Goal: Check status: Check status

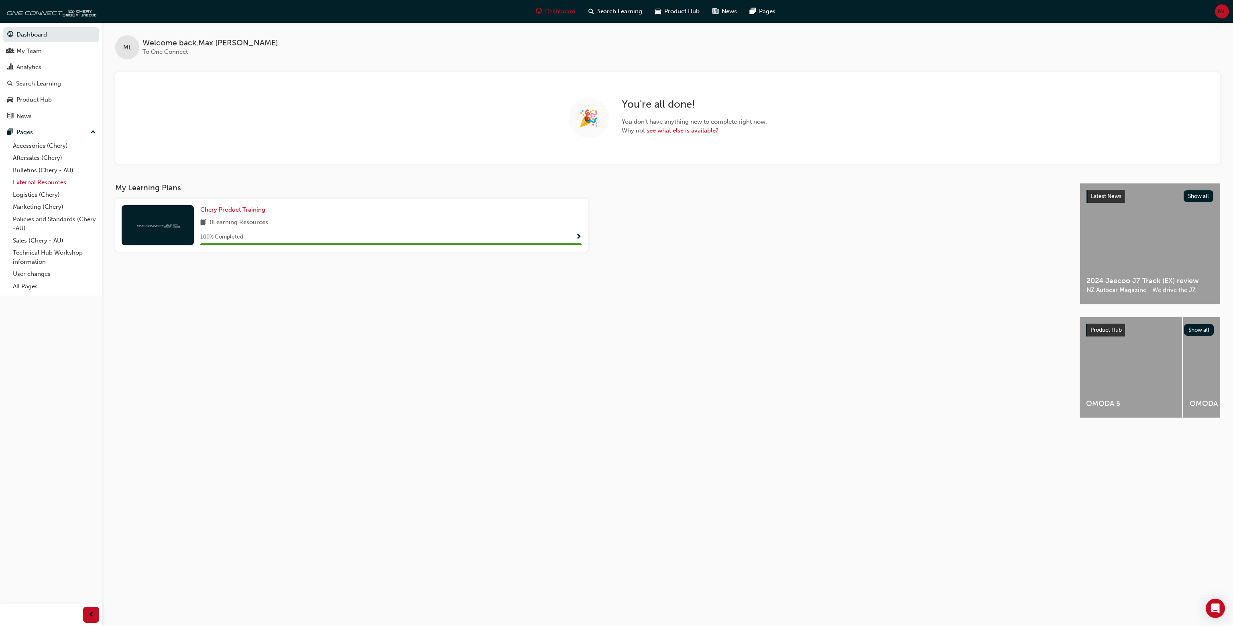
click at [50, 184] on link "External Resources" at bounding box center [54, 182] width 89 height 12
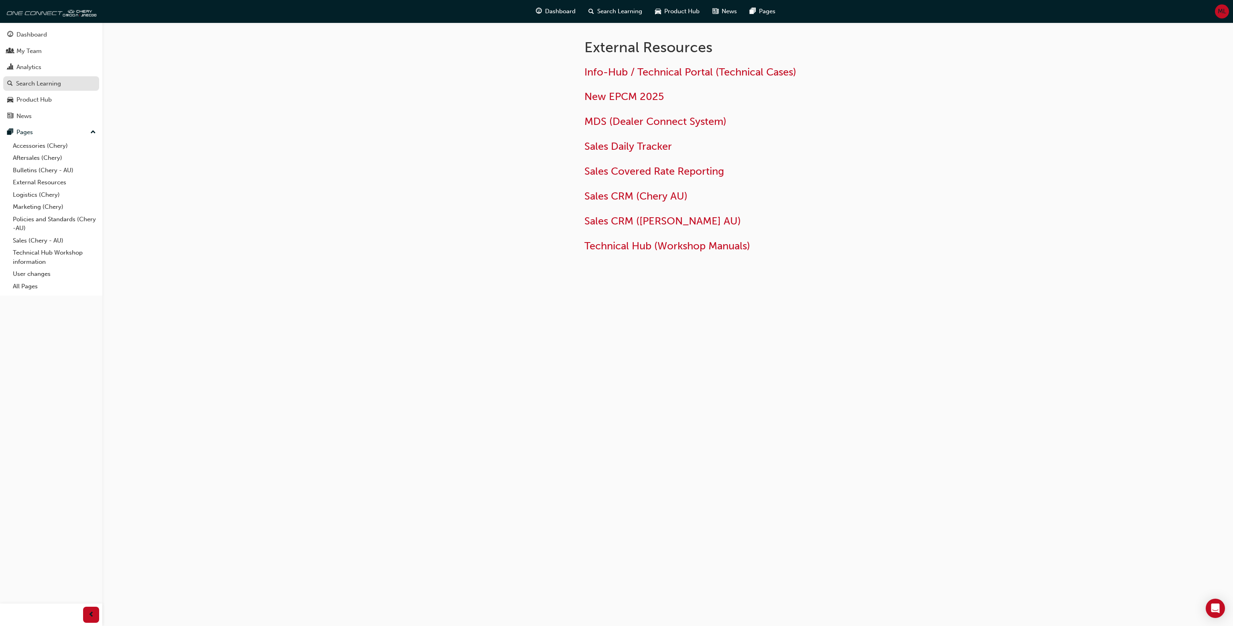
click at [61, 85] on div "Search Learning" at bounding box center [51, 84] width 88 height 10
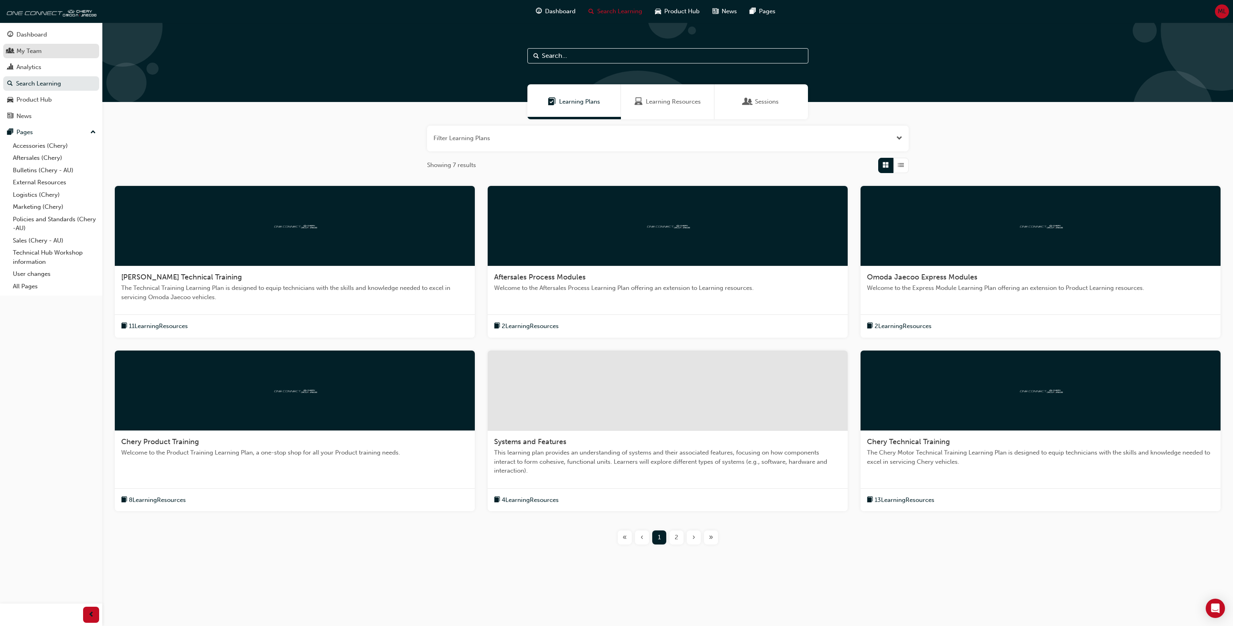
click at [52, 54] on div "My Team" at bounding box center [51, 51] width 88 height 10
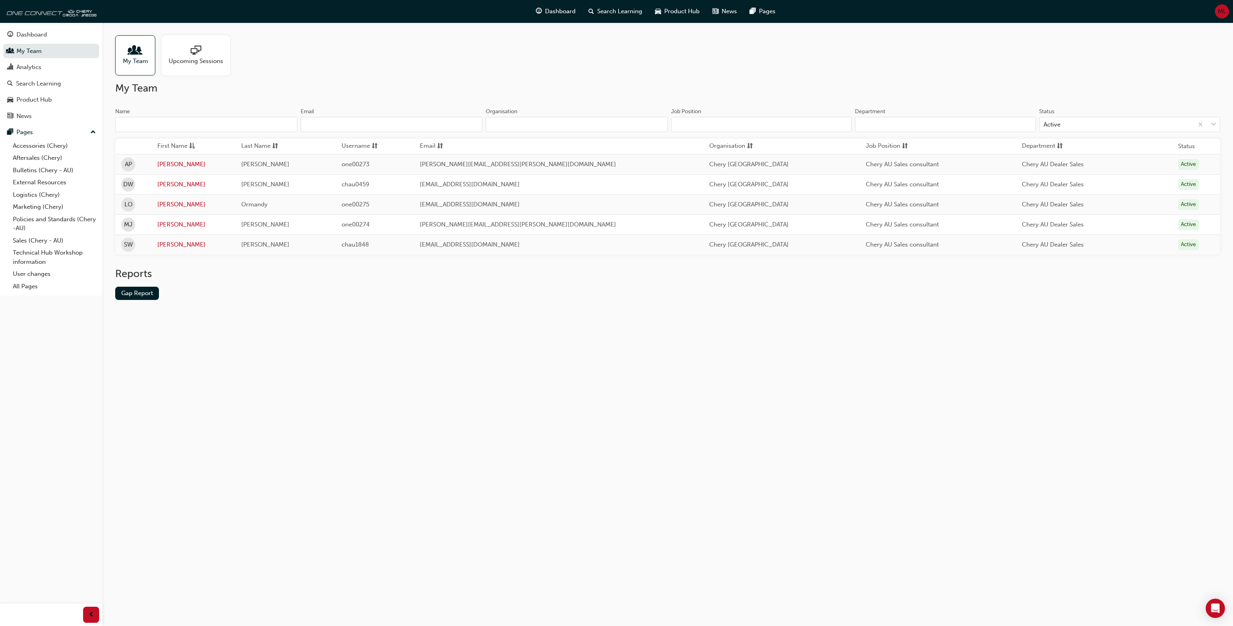
click at [139, 301] on div "Reports Gap Report" at bounding box center [667, 289] width 1105 height 45
click at [141, 297] on link "Gap Report" at bounding box center [137, 292] width 44 height 13
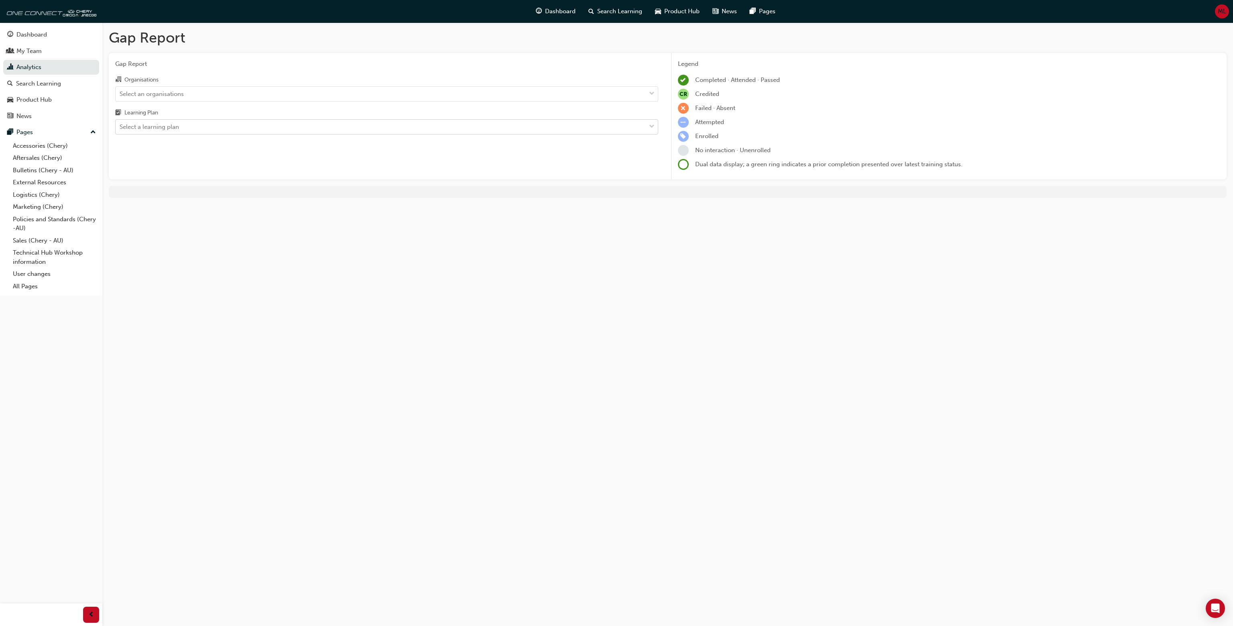
click at [223, 127] on div "Select a learning plan" at bounding box center [381, 127] width 530 height 14
click at [120, 127] on input "Learning Plan Select a learning plan" at bounding box center [120, 126] width 1 height 7
click at [223, 127] on div "Select a learning plan" at bounding box center [381, 127] width 530 height 14
click at [120, 127] on input "Learning Plan 0 results available. Select is focused ,type to refine list, pres…" at bounding box center [120, 126] width 1 height 7
click at [217, 80] on div "Organisations" at bounding box center [386, 81] width 543 height 12
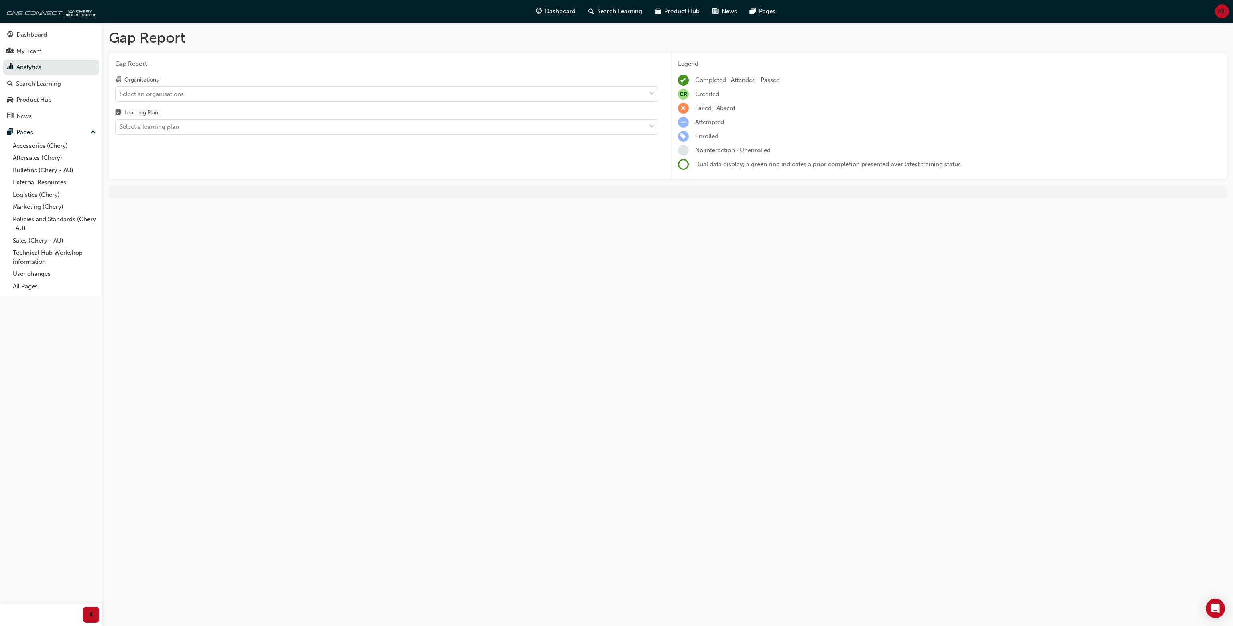
click at [120, 90] on input "Organisations Select an organisations" at bounding box center [120, 93] width 1 height 7
click at [212, 86] on div "0 results available. Select is focused ,type to refine list, press Down to open…" at bounding box center [386, 93] width 543 height 15
click at [120, 90] on input "Organisations 0 results available. Select is focused ,type to refine list, pres…" at bounding box center [120, 93] width 1 height 7
click at [212, 86] on div "Select an organisations" at bounding box center [386, 93] width 543 height 15
click at [120, 90] on input "Organisations Select an organisations" at bounding box center [120, 93] width 1 height 7
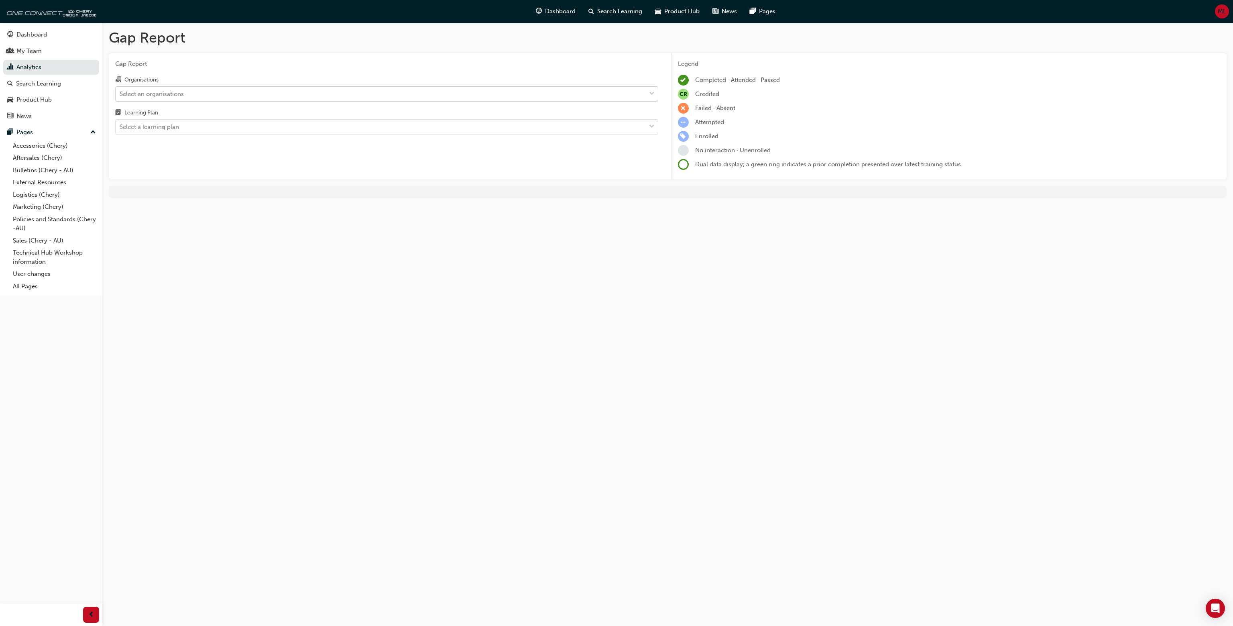
click at [209, 89] on div "Select an organisations" at bounding box center [381, 94] width 530 height 14
click at [120, 90] on input "Organisations Select an organisations" at bounding box center [120, 93] width 1 height 7
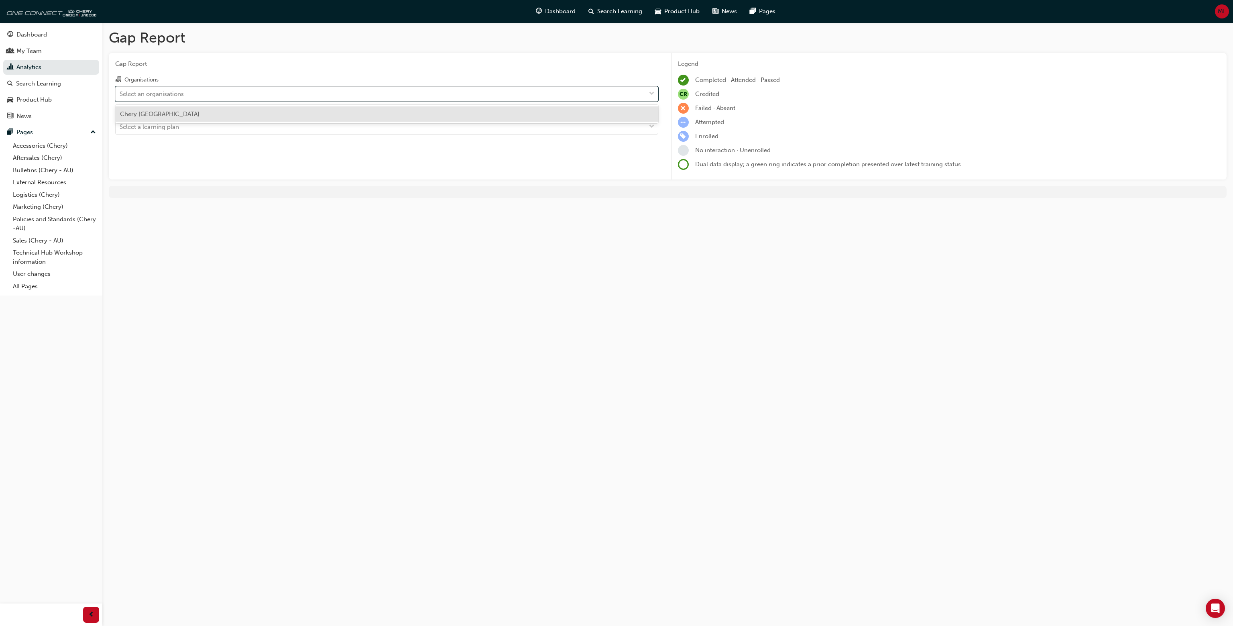
click at [189, 109] on div "Chery [GEOGRAPHIC_DATA]" at bounding box center [386, 114] width 543 height 16
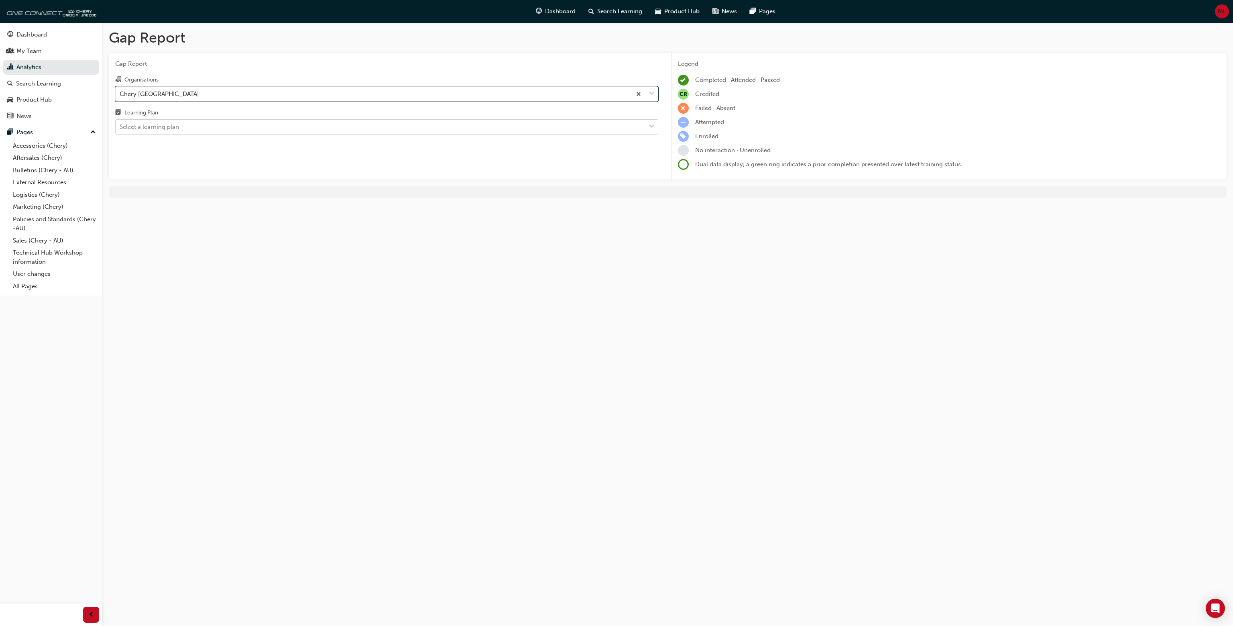
click at [183, 128] on div "Select a learning plan" at bounding box center [381, 127] width 530 height 14
click at [120, 128] on input "Learning Plan Select a learning plan" at bounding box center [120, 126] width 1 height 7
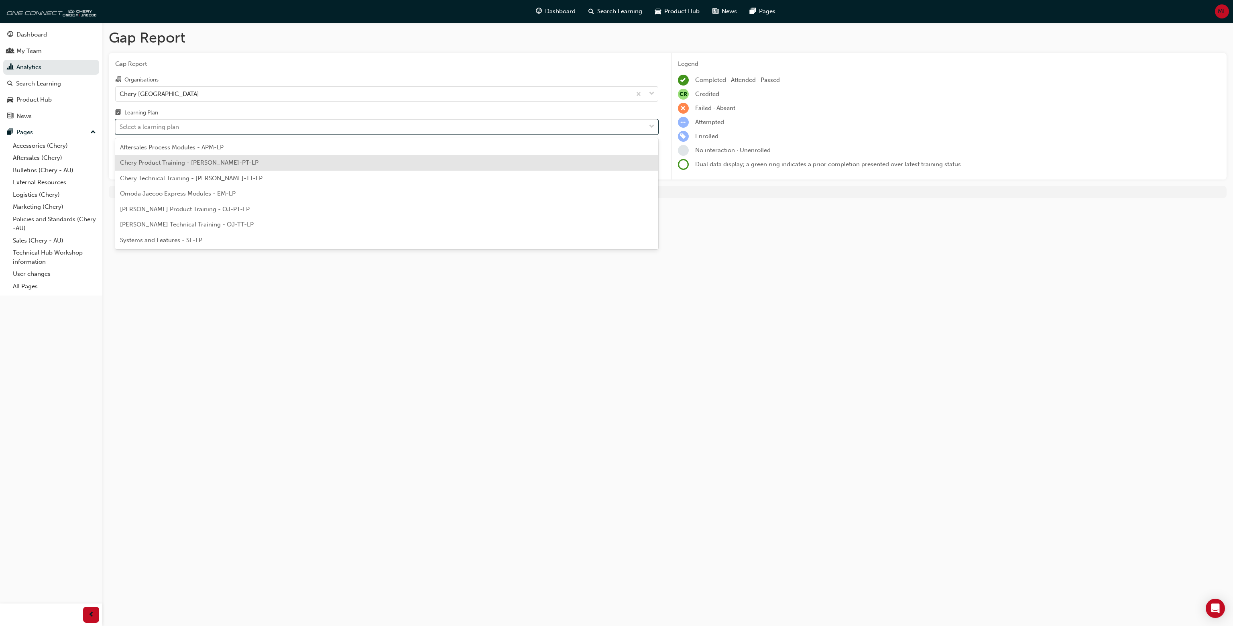
click at [181, 162] on span "Chery Product Training - [PERSON_NAME]-PT-LP" at bounding box center [189, 162] width 138 height 7
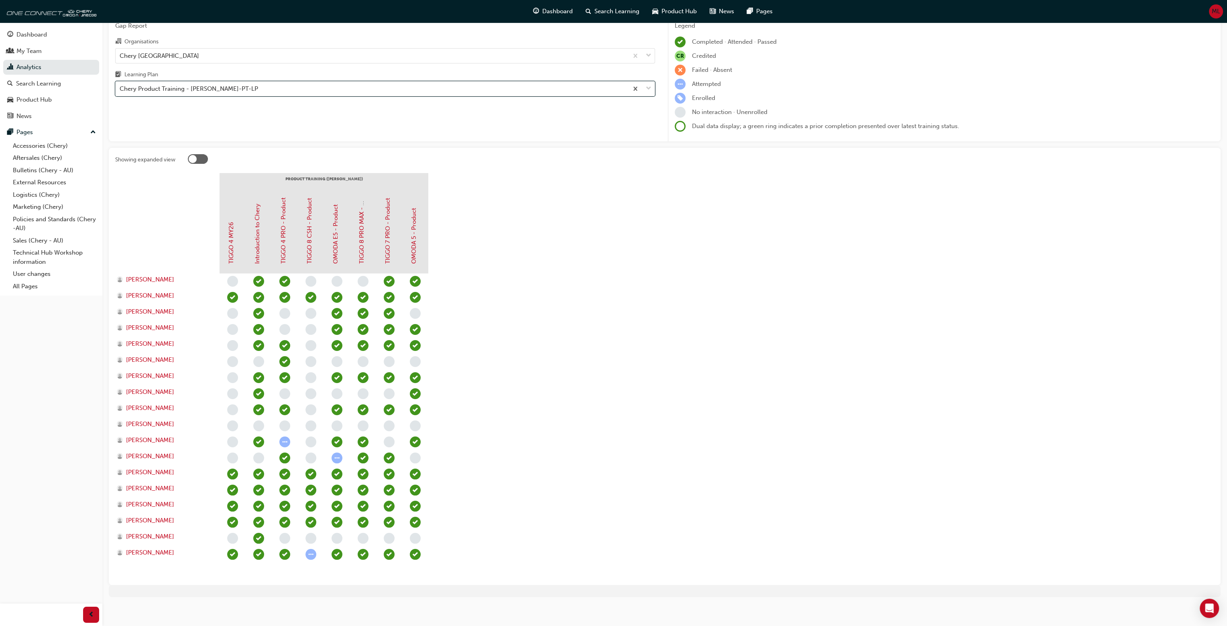
scroll to position [42, 0]
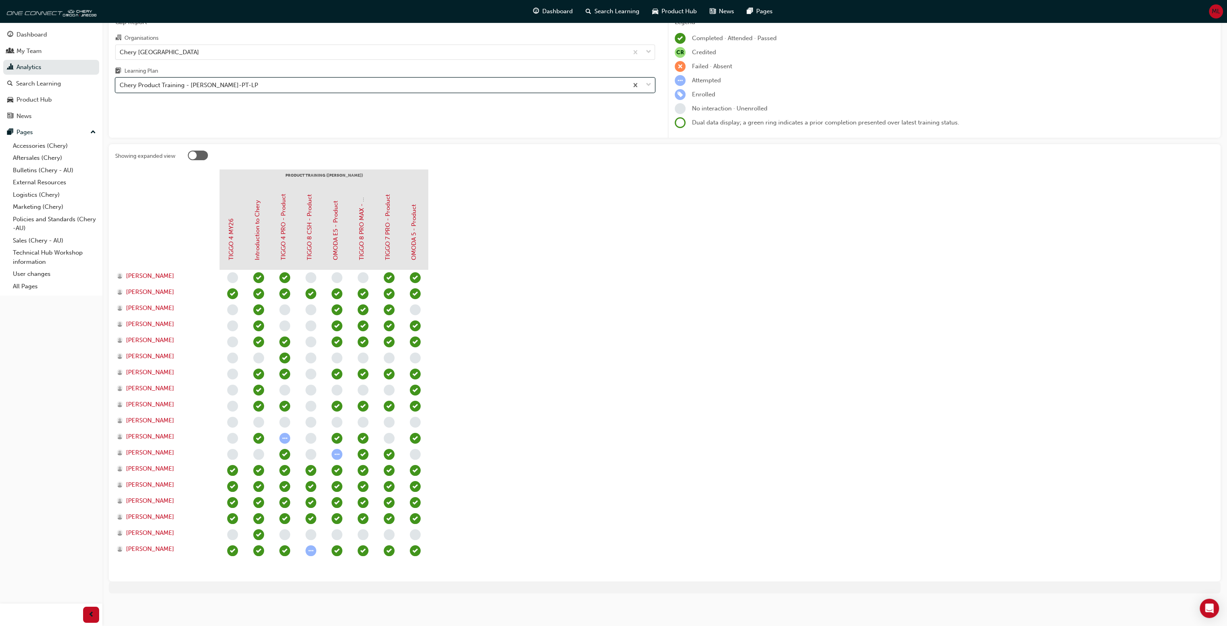
click at [213, 80] on div "Chery Product Training - [PERSON_NAME]-PT-LP" at bounding box center [372, 85] width 512 height 14
click at [120, 81] on input "Learning Plan option Chery Product Training - [PERSON_NAME]-PT-LP, selected. 0 …" at bounding box center [120, 84] width 1 height 7
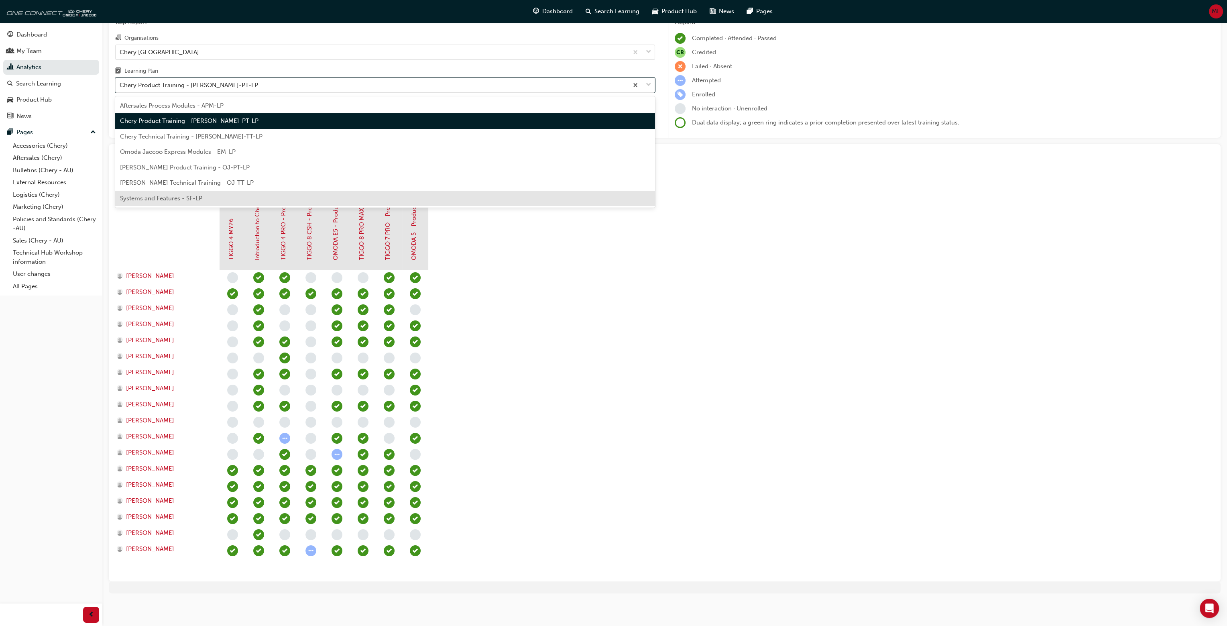
click at [158, 193] on div "Systems and Features - SF-LP" at bounding box center [385, 199] width 540 height 16
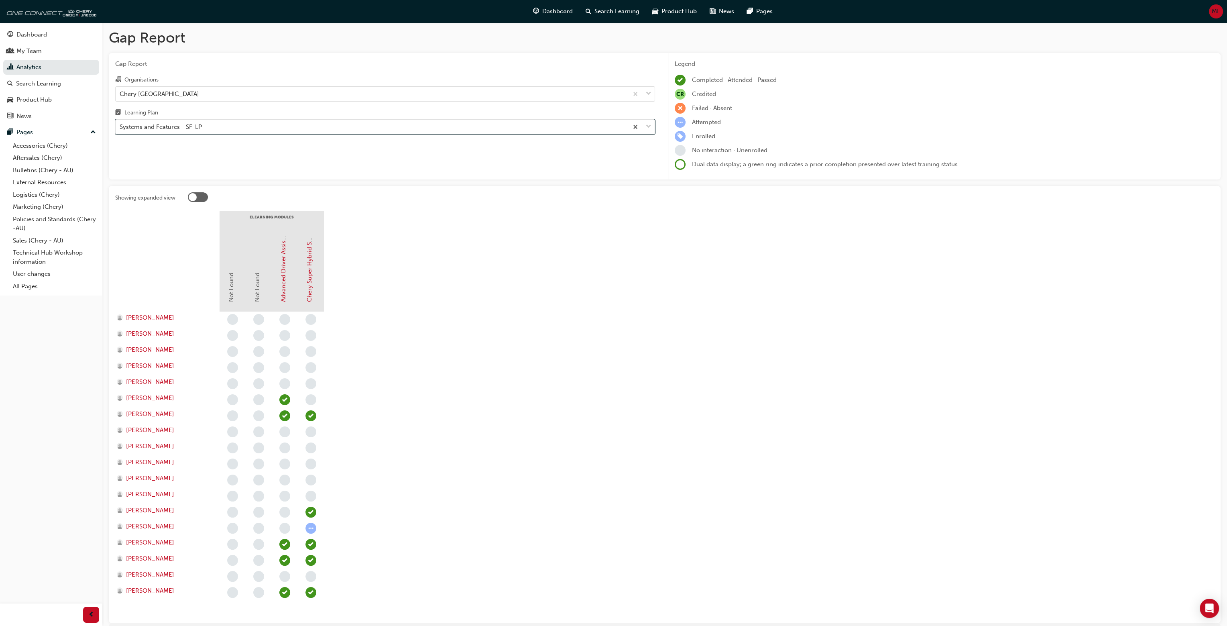
scroll to position [42, 0]
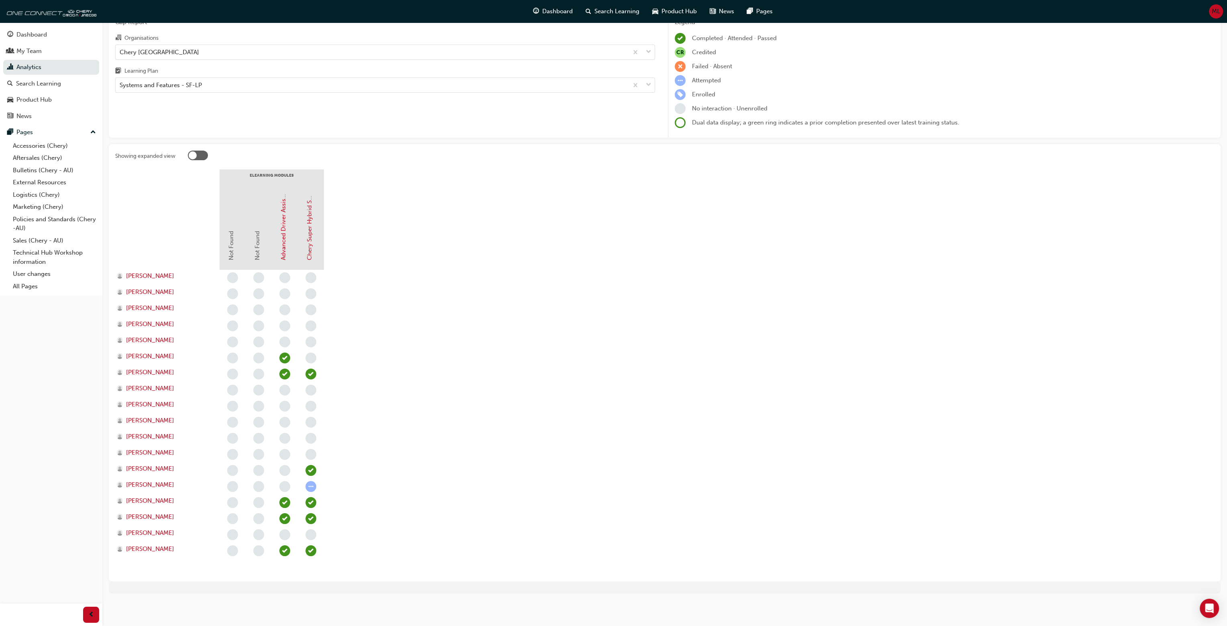
drag, startPoint x: 277, startPoint y: 294, endPoint x: 286, endPoint y: 290, distance: 10.1
click at [286, 290] on div at bounding box center [285, 294] width 26 height 16
click at [288, 290] on span "learningRecordVerb_NONE-icon" at bounding box center [284, 293] width 11 height 11
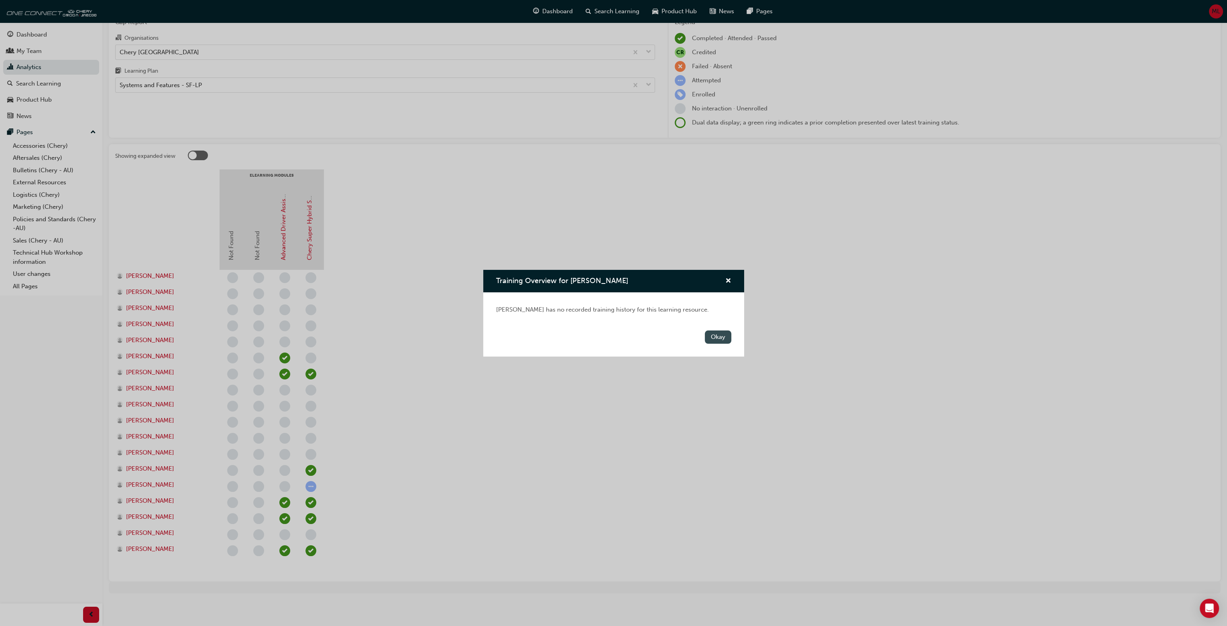
click at [705, 333] on button "Okay" at bounding box center [718, 336] width 26 height 13
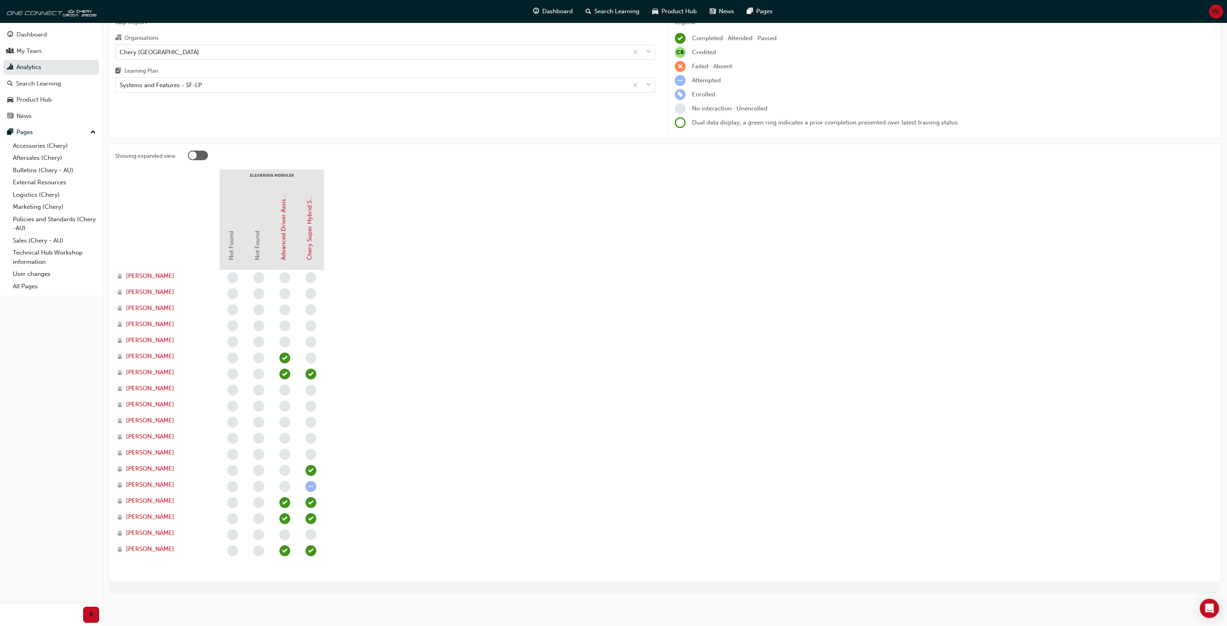
click at [340, 486] on div at bounding box center [284, 422] width 130 height 305
click at [610, 505] on section "eLearning Modules Not Found Not Found Advanced Driver Assist Systems (ADAS) - […" at bounding box center [664, 371] width 1099 height 405
drag, startPoint x: 331, startPoint y: 469, endPoint x: 317, endPoint y: 495, distance: 29.4
click at [330, 470] on div at bounding box center [284, 422] width 130 height 305
click at [428, 482] on section "eLearning Modules Not Found Not Found Advanced Driver Assist Systems (ADAS) - […" at bounding box center [664, 371] width 1099 height 405
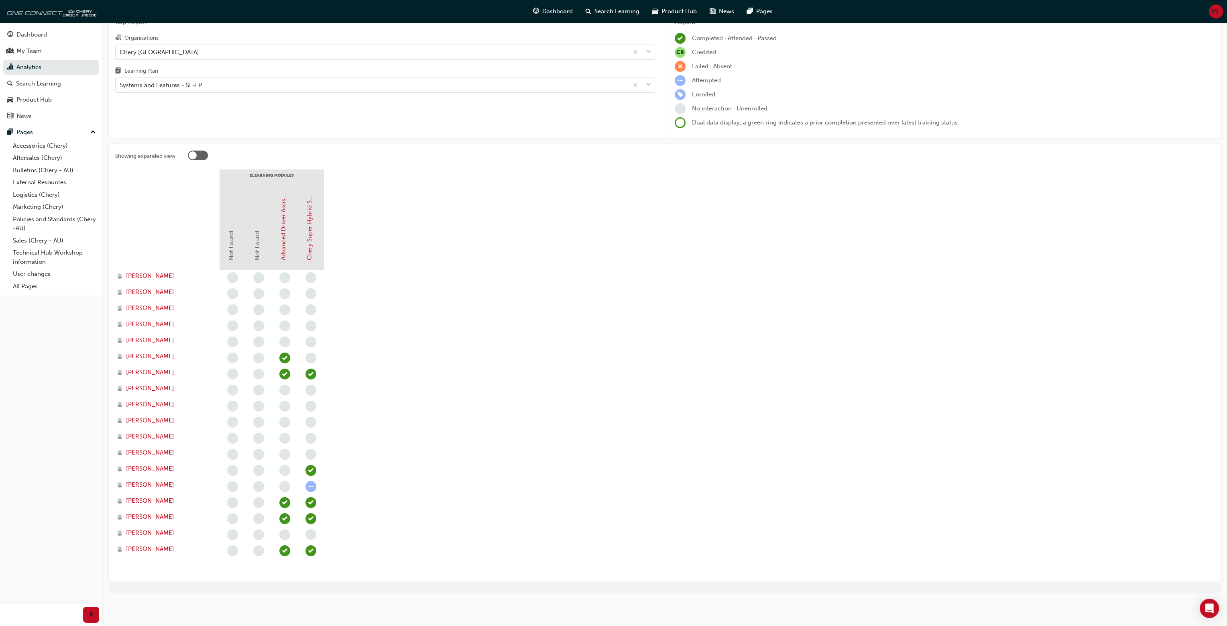
click at [359, 272] on section "eLearning Modules Not Found Not Found Advanced Driver Assist Systems (ADAS) - […" at bounding box center [664, 371] width 1099 height 405
click at [25, 9] on img at bounding box center [50, 11] width 92 height 16
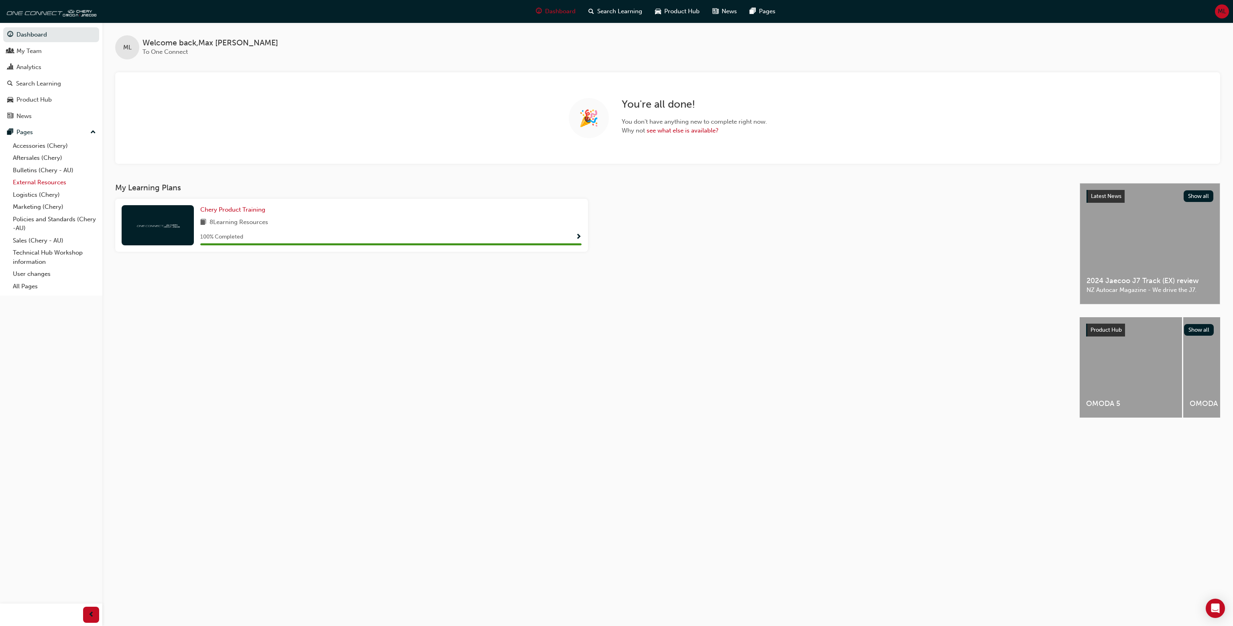
click at [54, 185] on link "External Resources" at bounding box center [54, 182] width 89 height 12
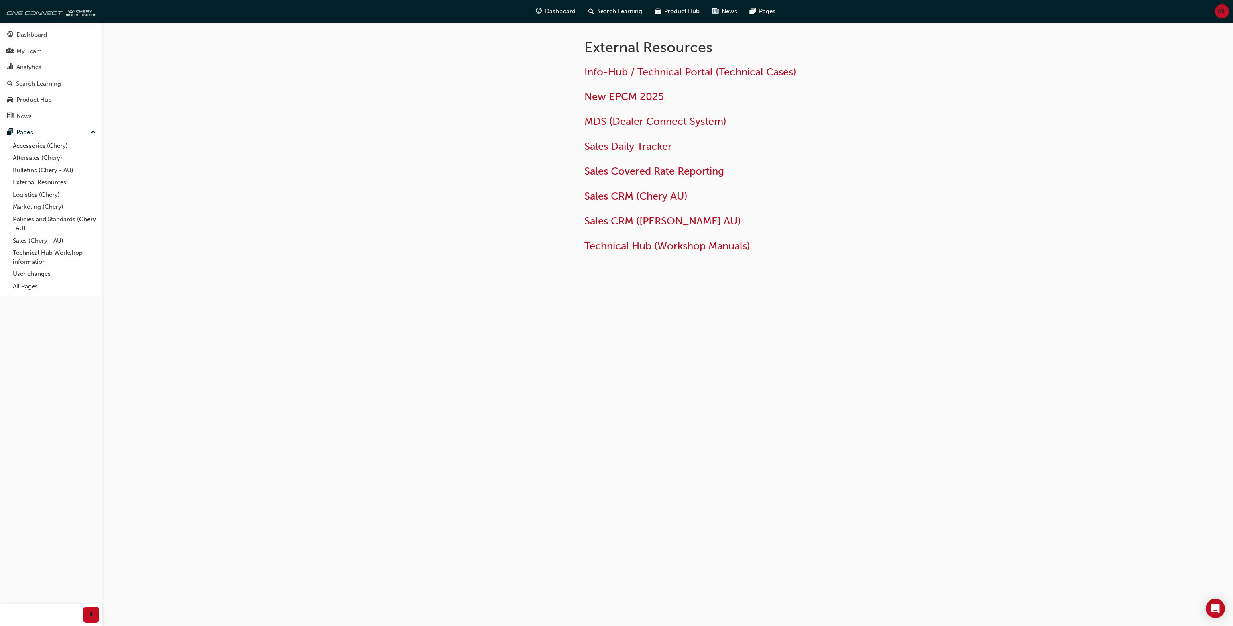
click at [631, 146] on span "Sales Daily Tracker" at bounding box center [627, 146] width 87 height 12
